Goal: Obtain resource: Download file/media

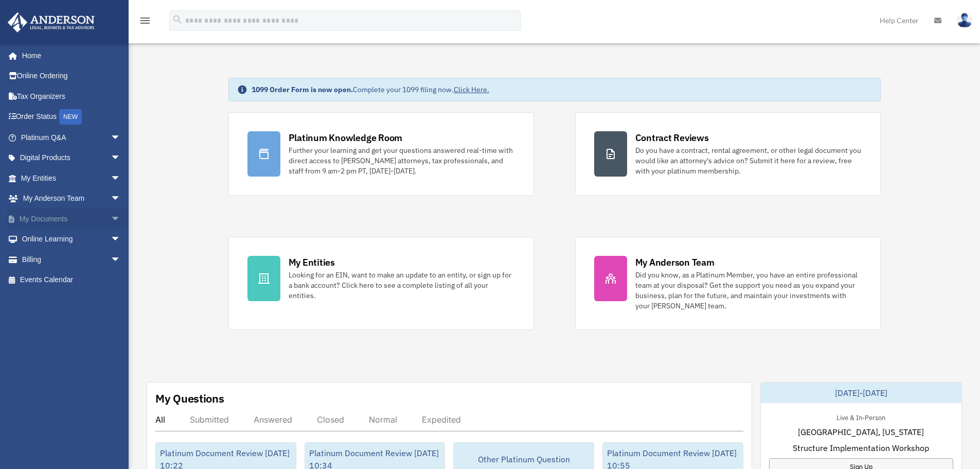
click at [111, 213] on span "arrow_drop_down" at bounding box center [121, 218] width 21 height 21
click at [68, 279] on link "Forms Library" at bounding box center [75, 280] width 122 height 21
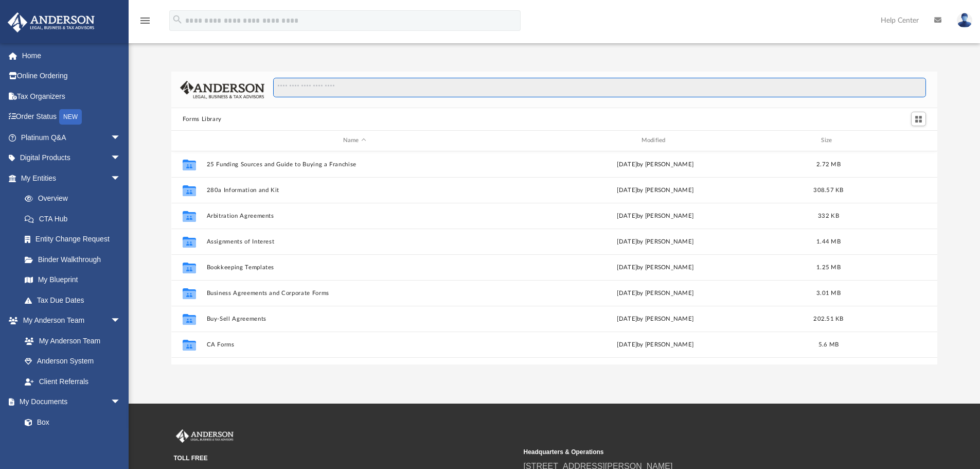
click at [358, 87] on input "Search files and folders" at bounding box center [599, 88] width 653 height 20
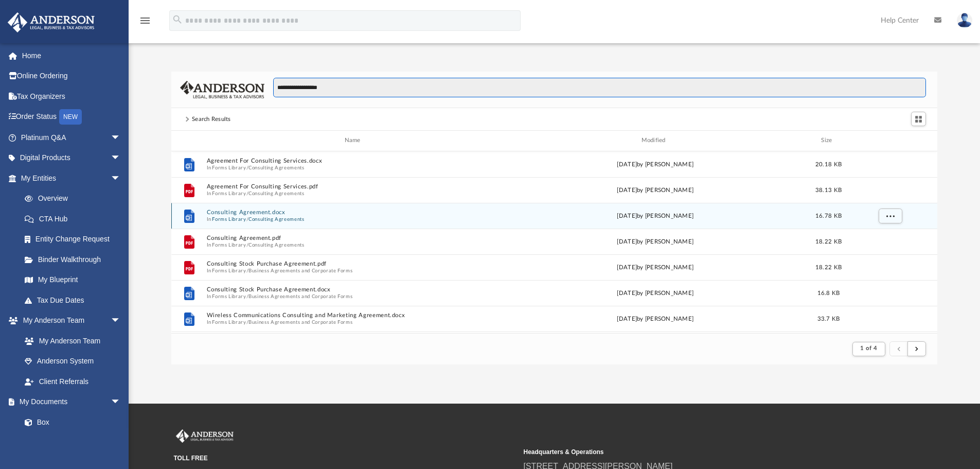
scroll to position [194, 758]
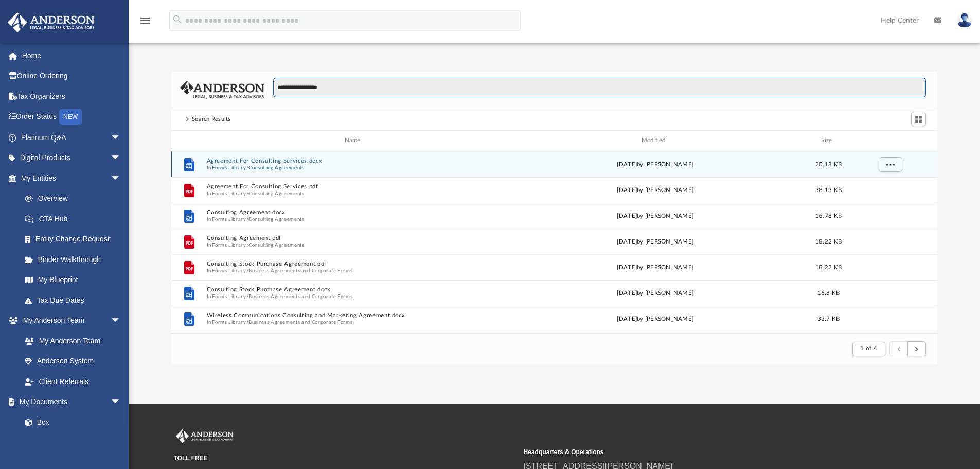
type input "**********"
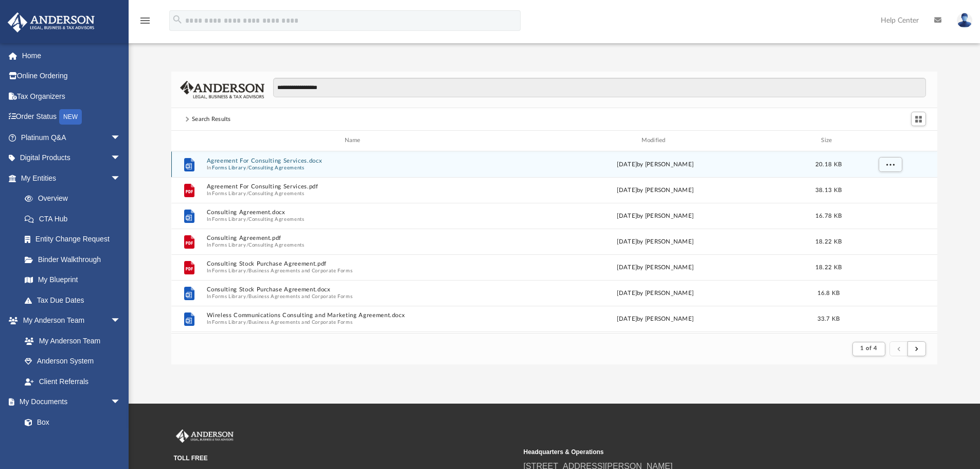
click at [233, 160] on button "Agreement For Consulting Services.docx" at bounding box center [354, 160] width 296 height 7
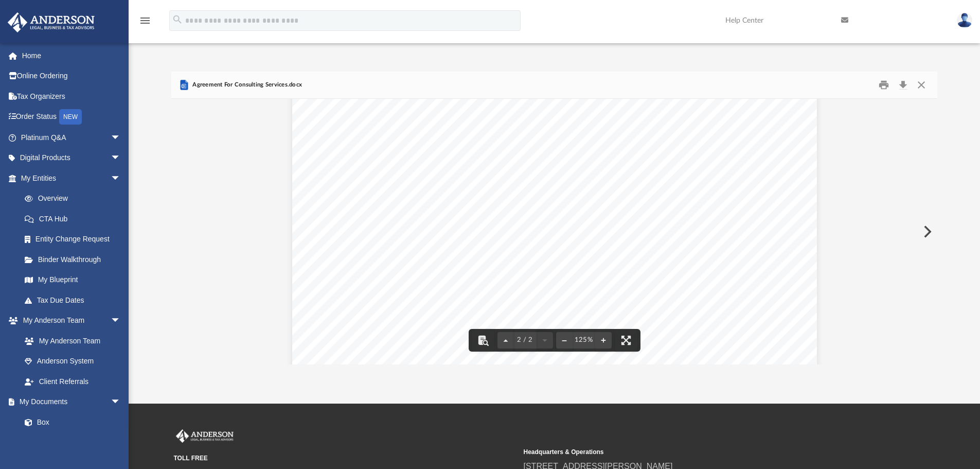
scroll to position [720, 0]
